Goal: Task Accomplishment & Management: Use online tool/utility

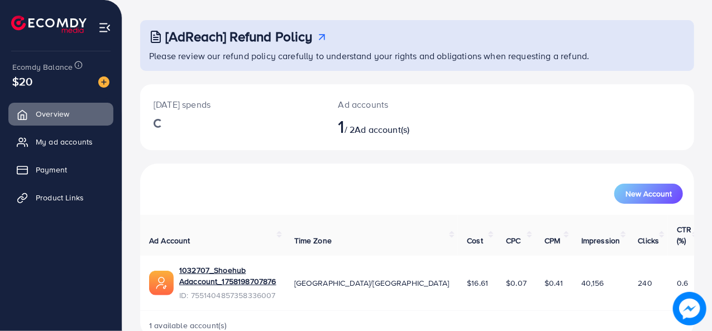
scroll to position [52, 0]
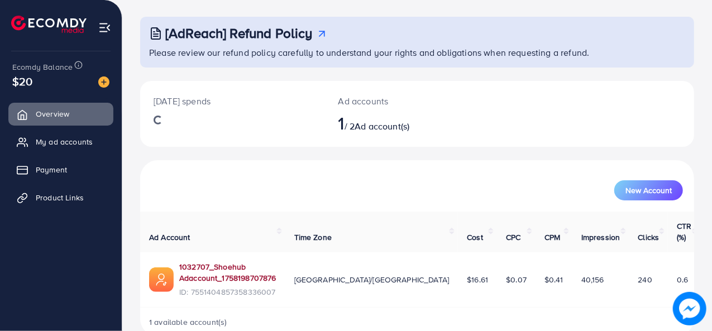
click at [241, 261] on link "1032707_Shoehub Adaccount_1758198707876" at bounding box center [227, 272] width 97 height 23
click at [85, 145] on span "My ad accounts" at bounding box center [67, 141] width 57 height 11
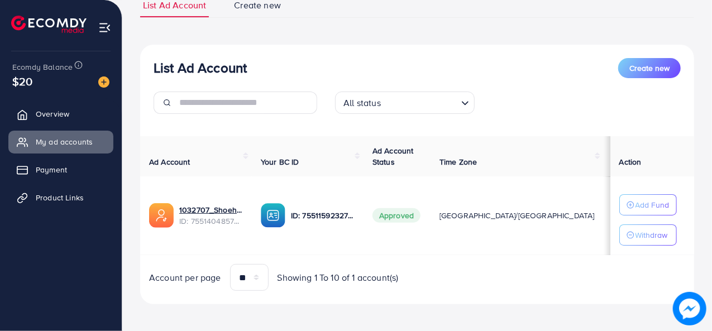
scroll to position [91, 0]
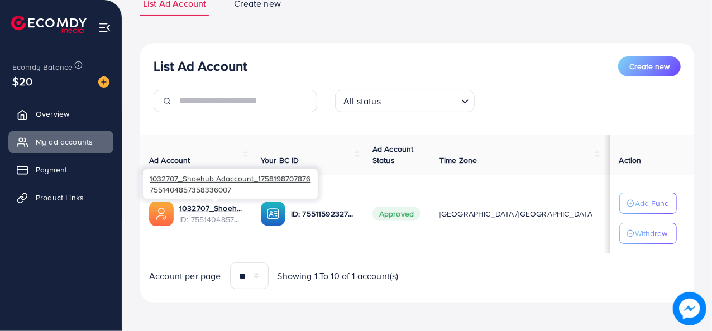
click at [192, 222] on span "ID: 7551404857358336007" at bounding box center [211, 219] width 64 height 11
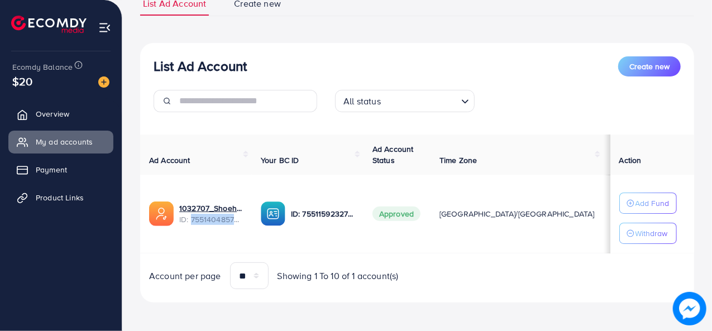
drag, startPoint x: 192, startPoint y: 222, endPoint x: 254, endPoint y: 235, distance: 63.3
click at [252, 235] on td "1032707_Shoehub Adaccount_1758198707876 ID: 7551404857358336007" at bounding box center [196, 214] width 112 height 79
copy span "75514048573583"
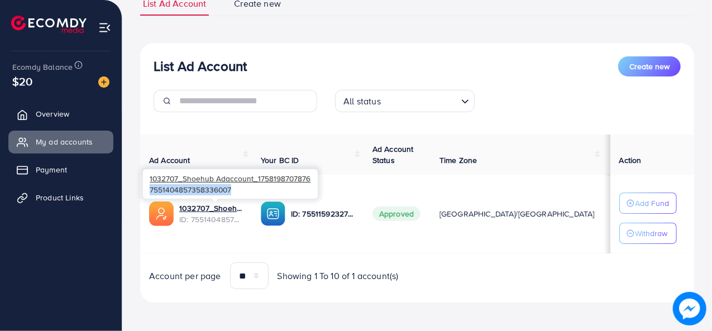
drag, startPoint x: 232, startPoint y: 190, endPoint x: 150, endPoint y: 193, distance: 82.1
click at [150, 193] on div "1032707_Shoehub Adaccount_1758198707876 7551404857358336007" at bounding box center [230, 184] width 175 height 30
copy div "7551404857358336007"
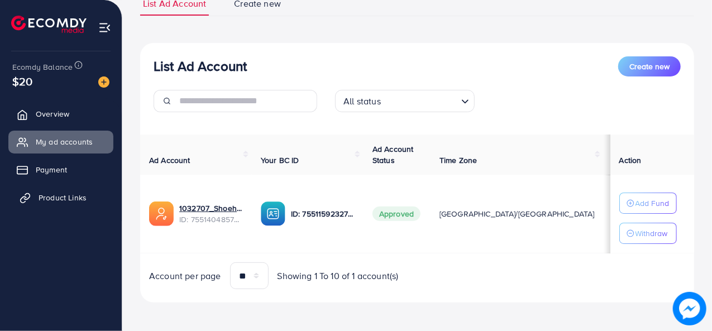
click at [56, 192] on span "Product Links" at bounding box center [63, 197] width 48 height 11
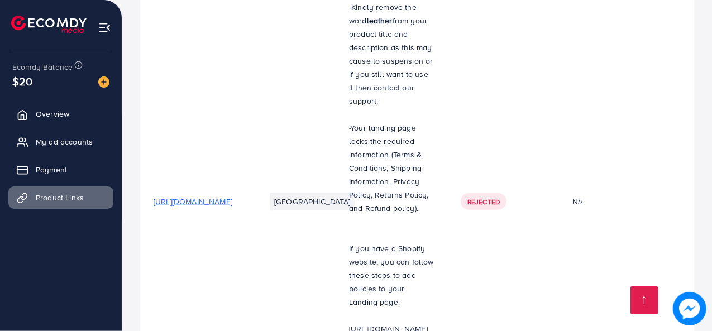
scroll to position [656, 0]
